Goal: Information Seeking & Learning: Learn about a topic

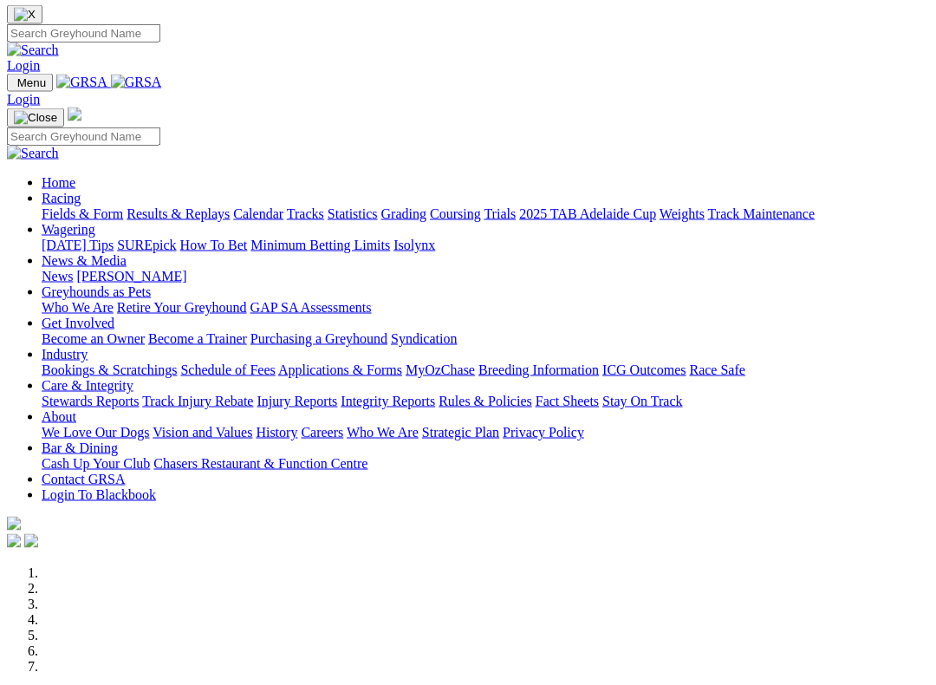
scroll to position [57, 0]
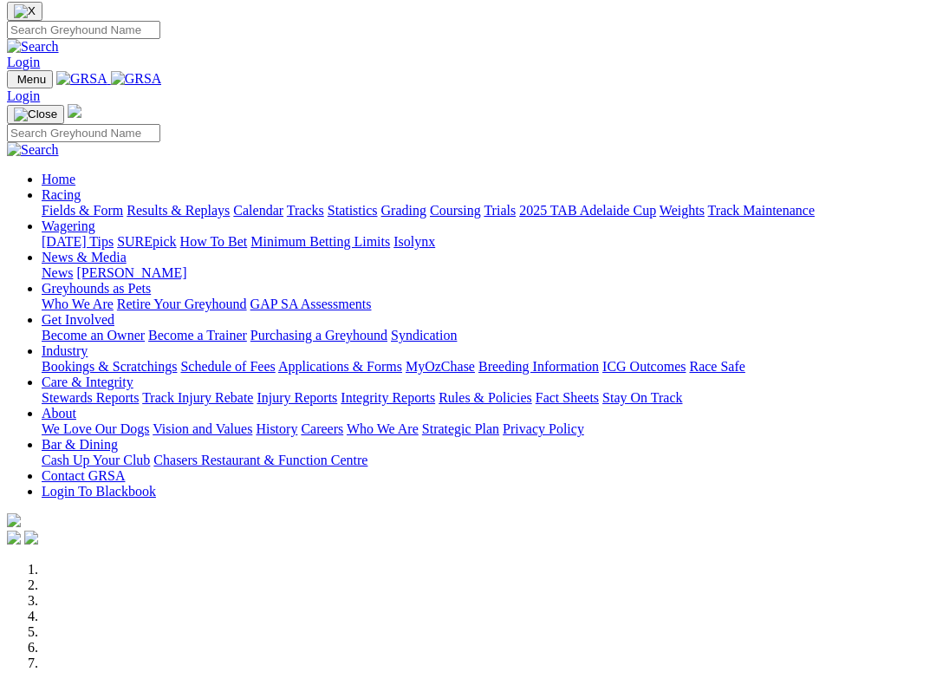
click at [81, 187] on link "Racing" at bounding box center [61, 194] width 39 height 15
click at [208, 203] on link "Results & Replays" at bounding box center [178, 210] width 103 height 15
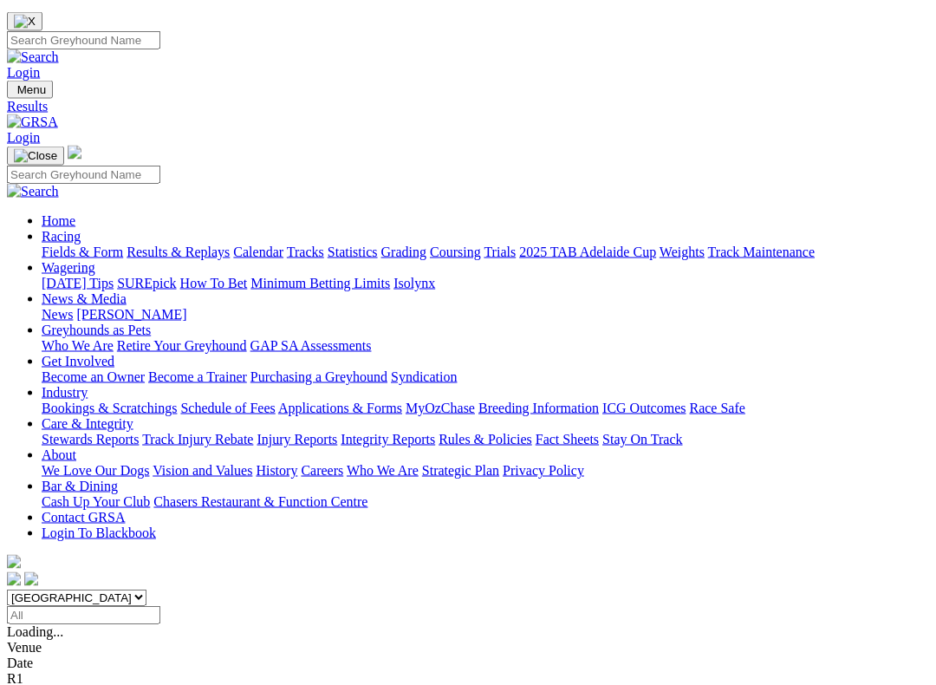
scroll to position [48, 12]
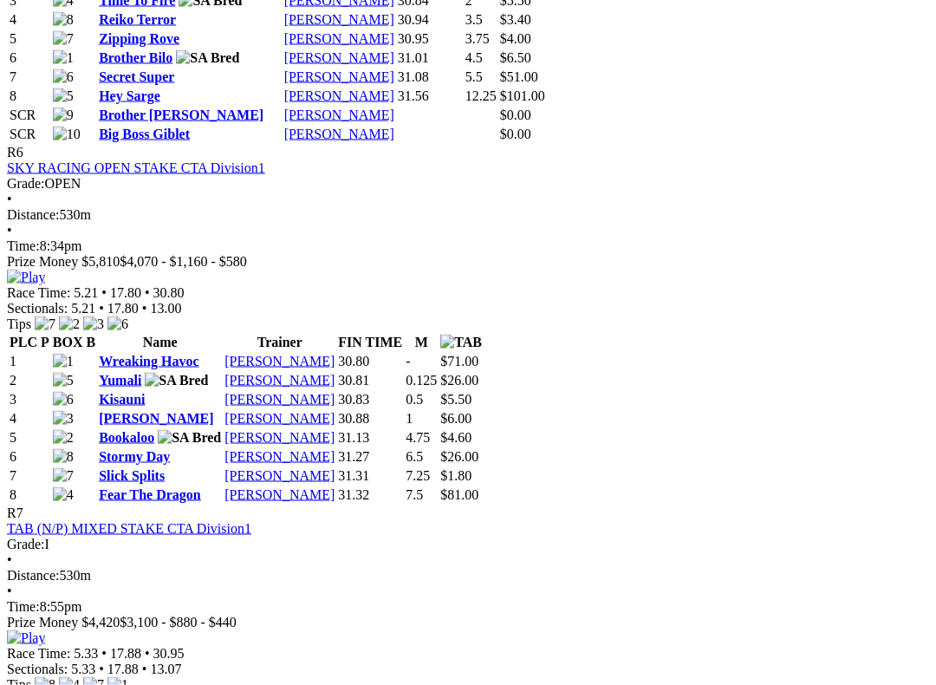
scroll to position [2612, 0]
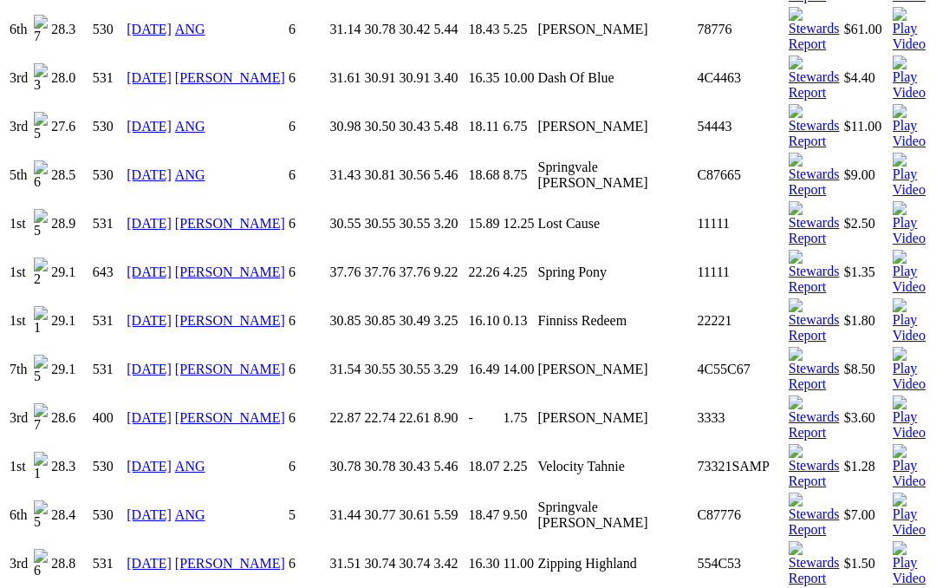
scroll to position [1753, 0]
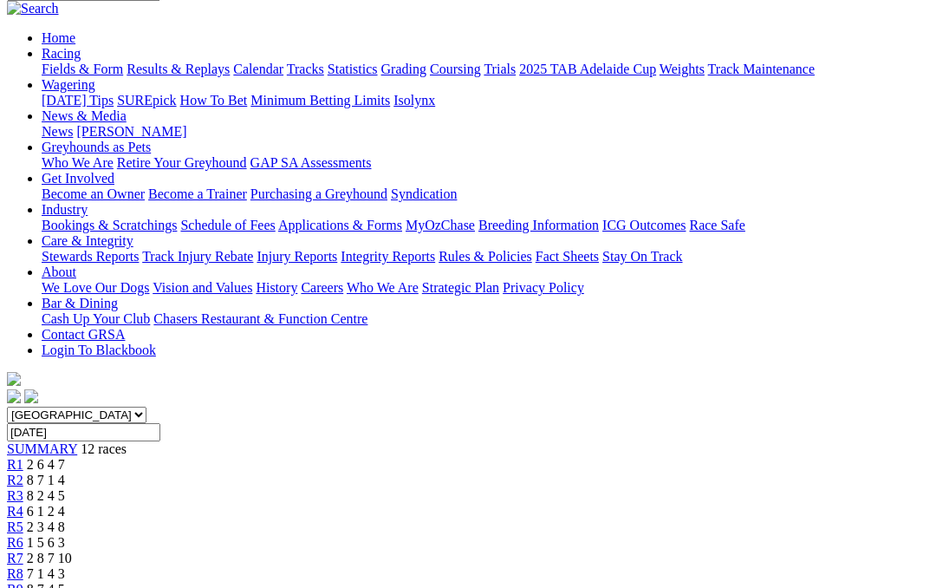
scroll to position [104, 0]
